Goal: Information Seeking & Learning: Find specific fact

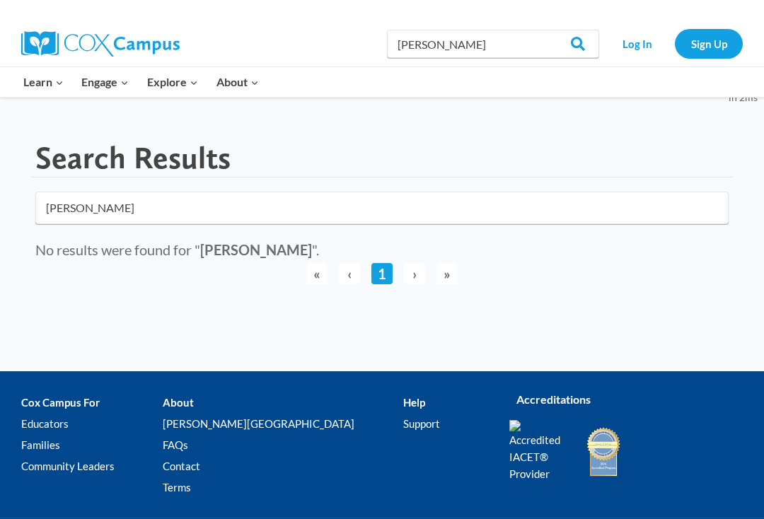
click at [424, 276] on span "›" at bounding box center [414, 273] width 21 height 21
click at [422, 284] on li "›" at bounding box center [414, 273] width 25 height 25
click at [586, 49] on input "Search" at bounding box center [571, 44] width 55 height 28
click at [582, 40] on input "Search" at bounding box center [571, 44] width 55 height 28
click at [125, 211] on input "[PERSON_NAME]" at bounding box center [382, 208] width 694 height 33
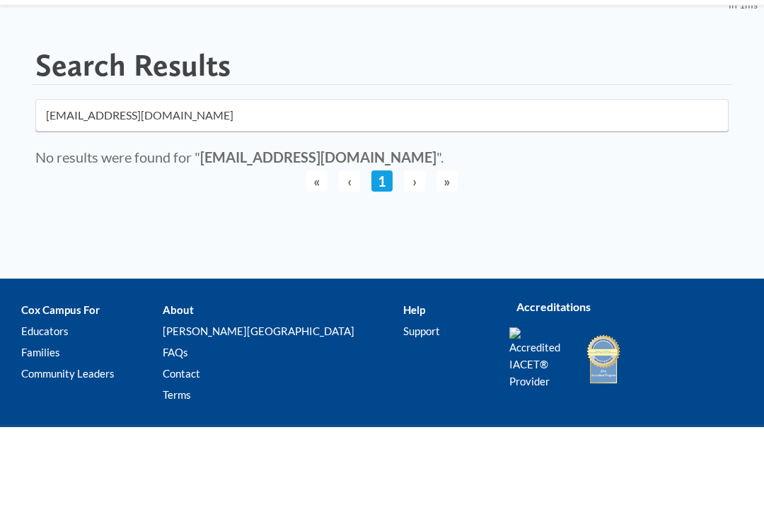
click button "submit" at bounding box center [0, 0] width 0 height 0
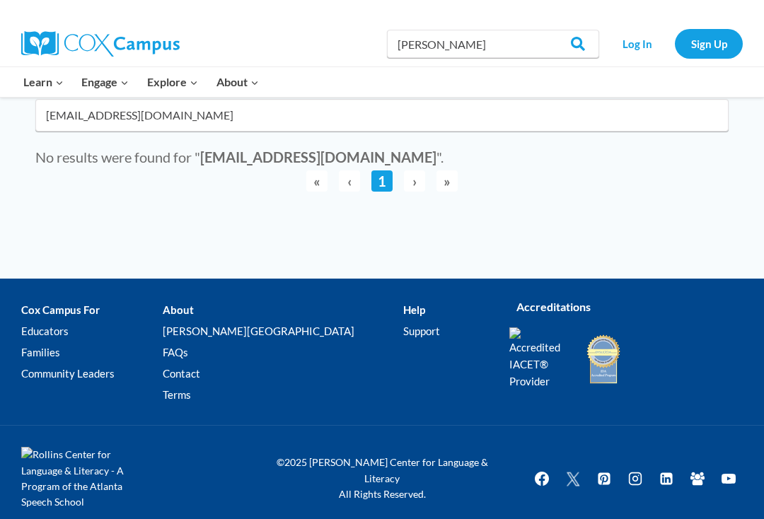
type input "mcnicholamy@"
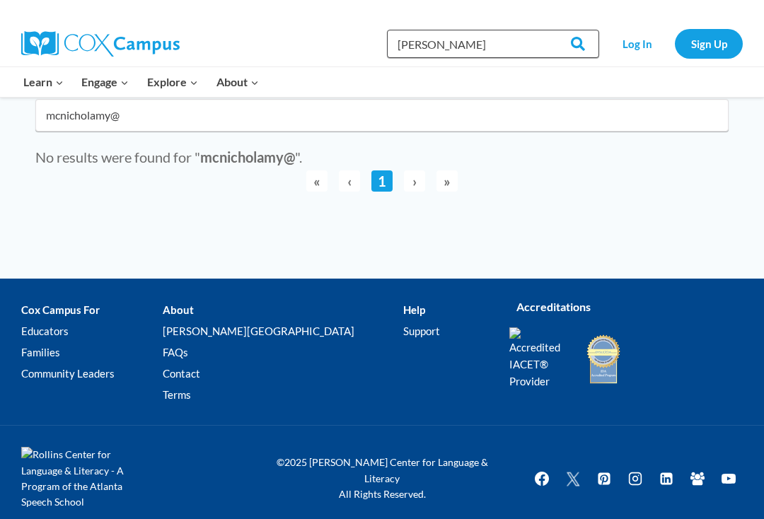
click at [470, 52] on input "[PERSON_NAME]" at bounding box center [493, 44] width 212 height 28
type input "M"
type input "Amy McNichol"
click at [710, 57] on link "Sign Up" at bounding box center [709, 43] width 68 height 29
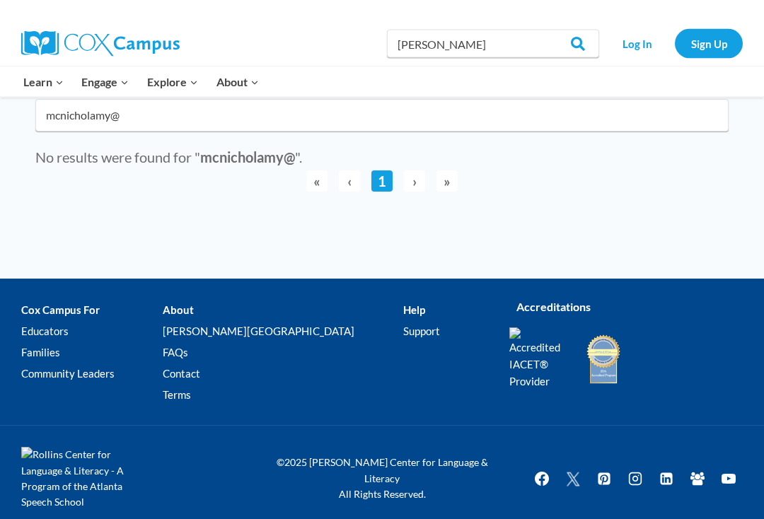
click at [650, 47] on link "Log In" at bounding box center [637, 43] width 62 height 29
click at [631, 56] on link "Log In" at bounding box center [637, 43] width 62 height 29
